Goal: Task Accomplishment & Management: Use online tool/utility

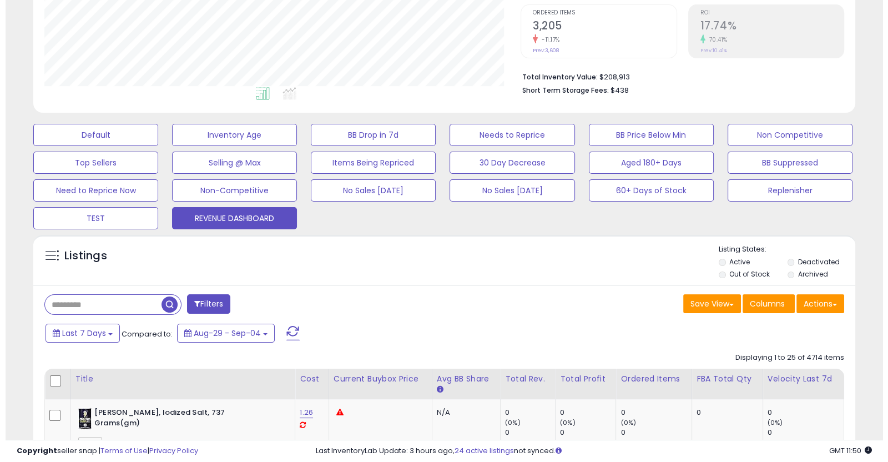
scroll to position [246, 0]
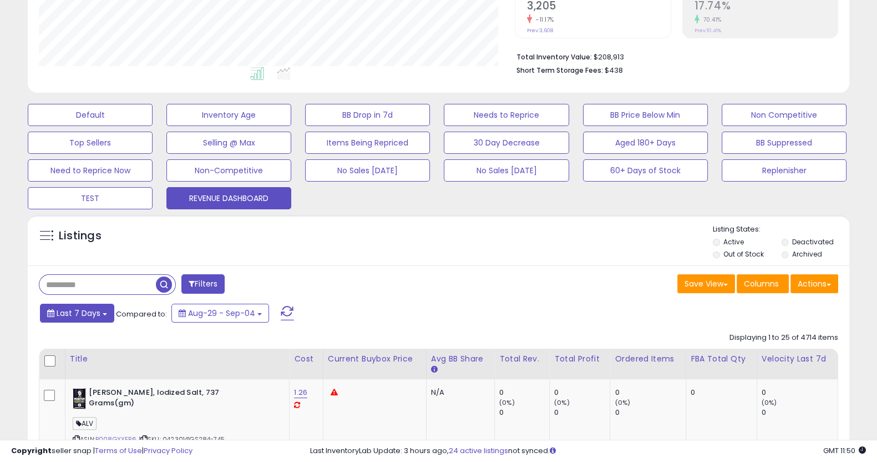
click at [98, 315] on span "Last 7 Days" at bounding box center [79, 312] width 44 height 11
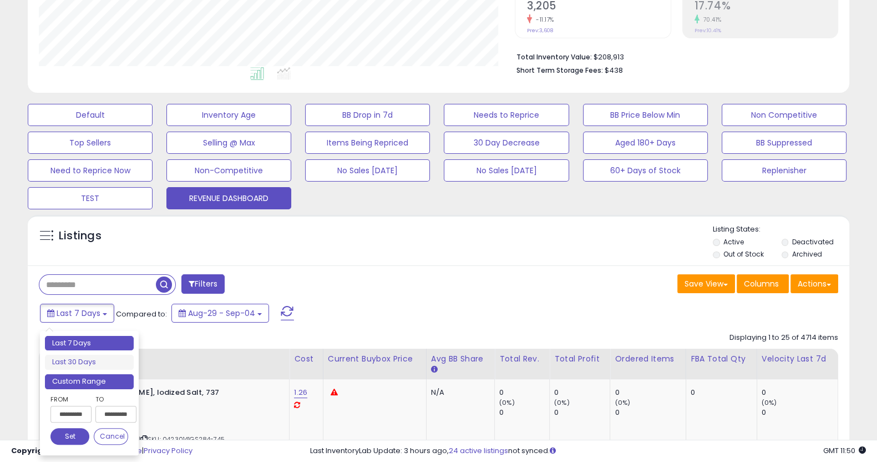
click at [98, 377] on li "Custom Range" at bounding box center [89, 381] width 89 height 15
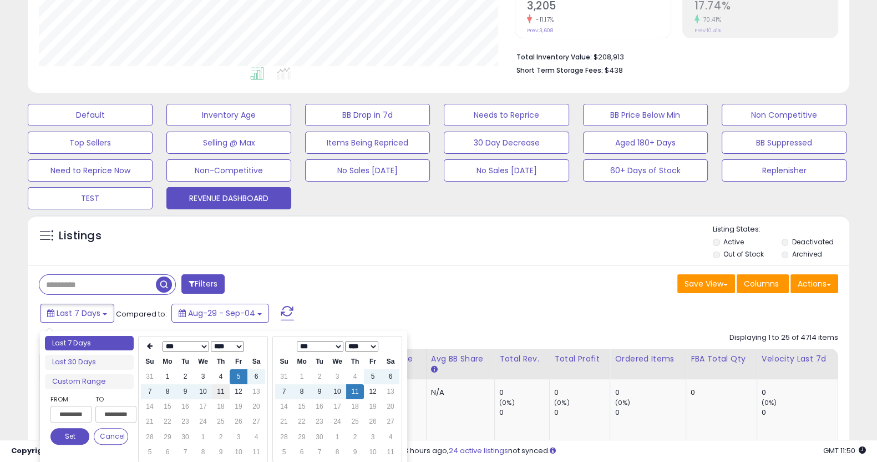
type input "**********"
click at [223, 393] on td "11" at bounding box center [221, 391] width 18 height 15
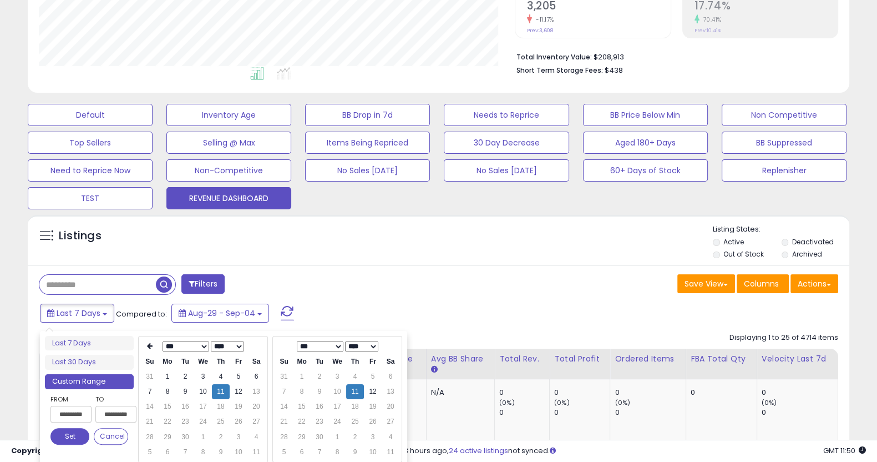
click at [75, 432] on button "Set" at bounding box center [69, 436] width 39 height 17
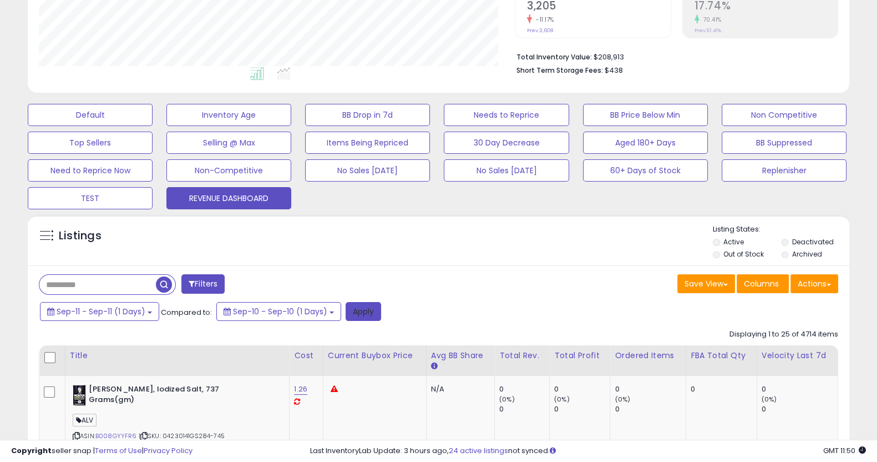
click at [373, 315] on button "Apply" at bounding box center [364, 311] width 36 height 19
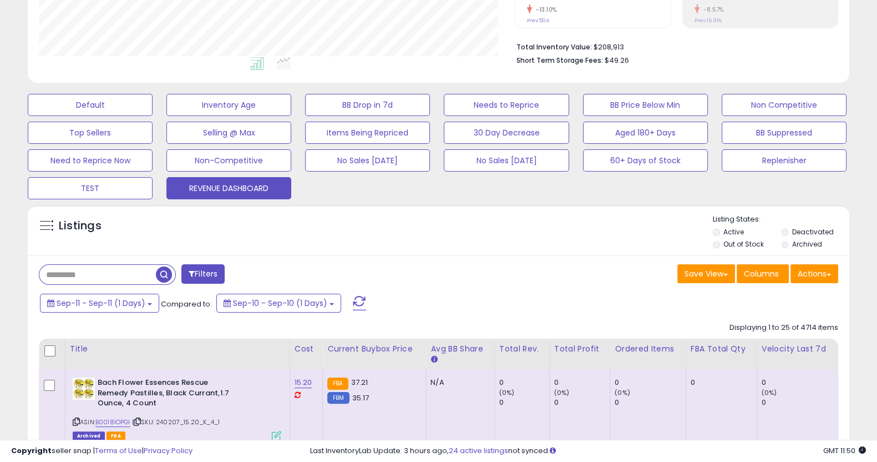
scroll to position [267, 0]
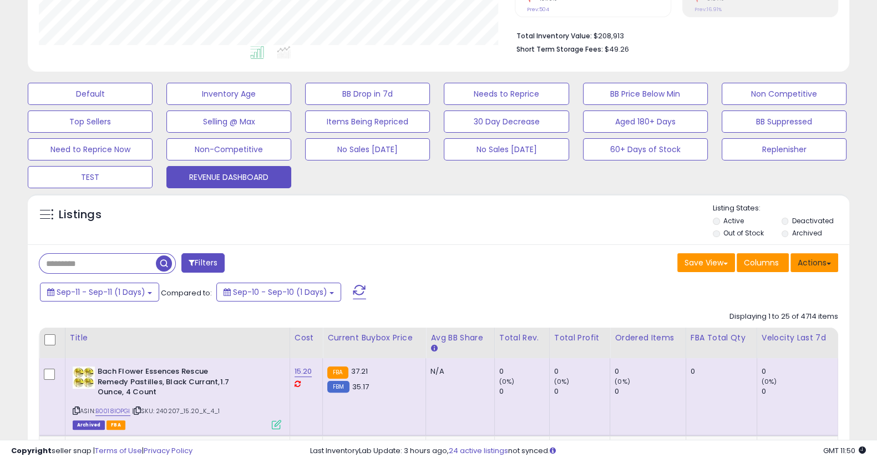
click at [815, 267] on button "Actions" at bounding box center [815, 262] width 48 height 19
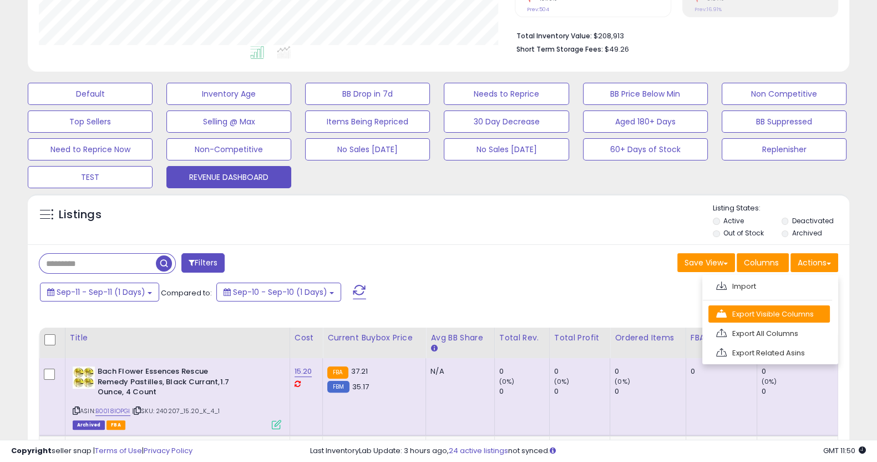
click at [792, 311] on link "Export Visible Columns" at bounding box center [770, 313] width 122 height 17
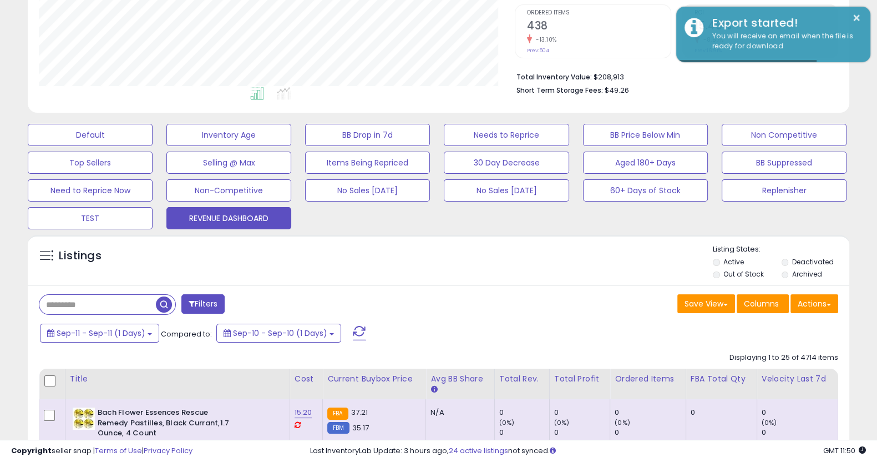
scroll to position [263, 0]
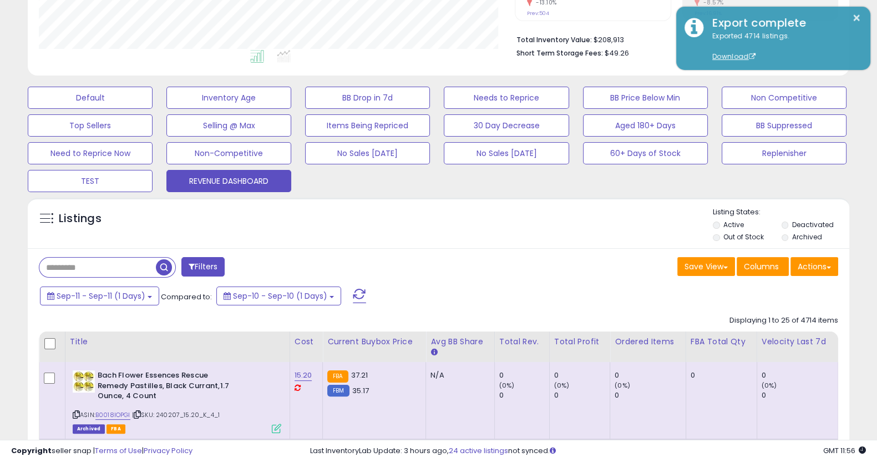
click at [605, 244] on div "Listings" at bounding box center [439, 226] width 822 height 38
